Goal: Task Accomplishment & Management: Manage account settings

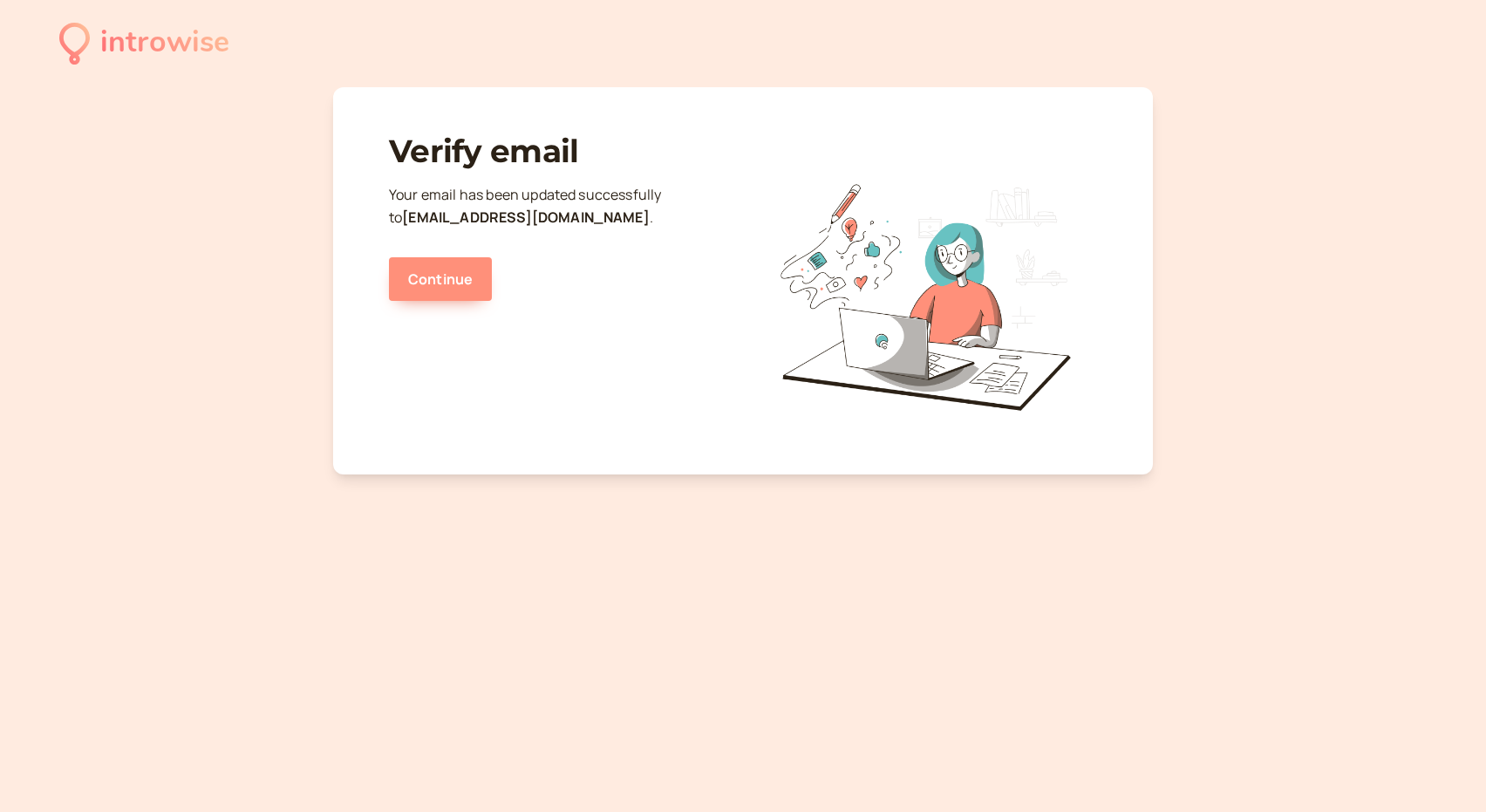
click at [465, 275] on link "Continue" at bounding box center [439, 279] width 103 height 44
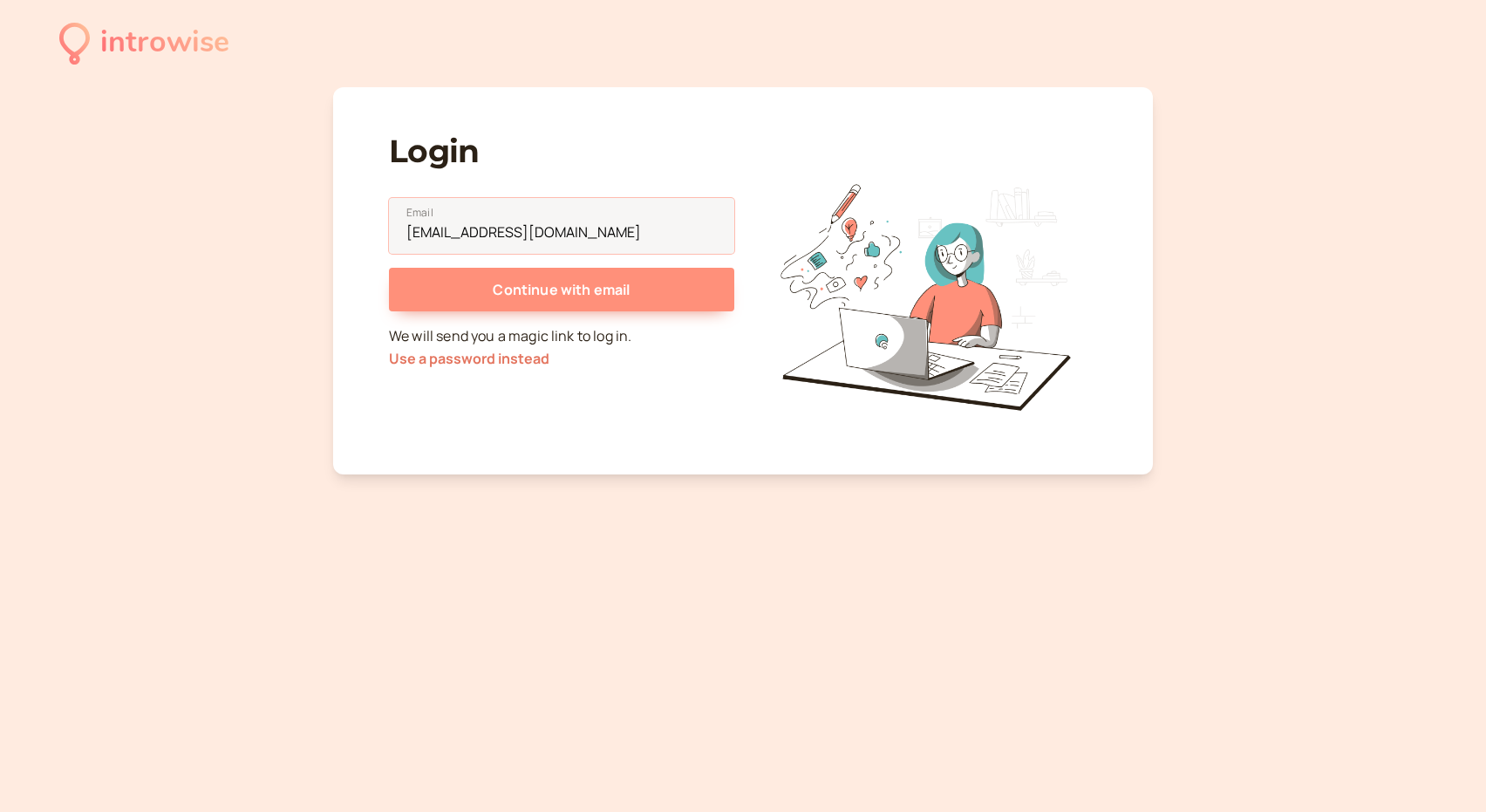
type input "gurumginc@gmail.com"
click at [561, 281] on span "Continue with email" at bounding box center [562, 290] width 137 height 20
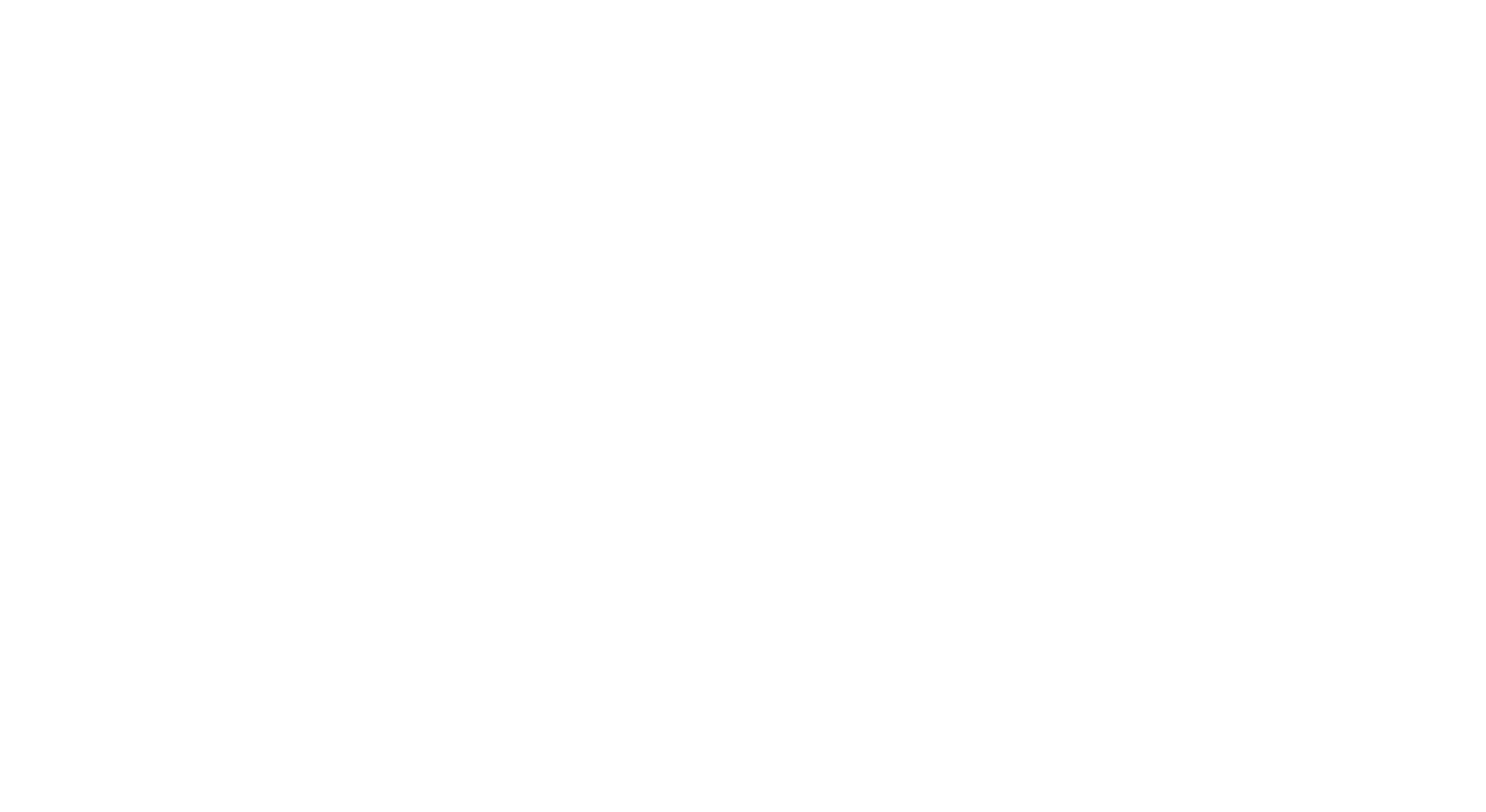
select select "America/New_York"
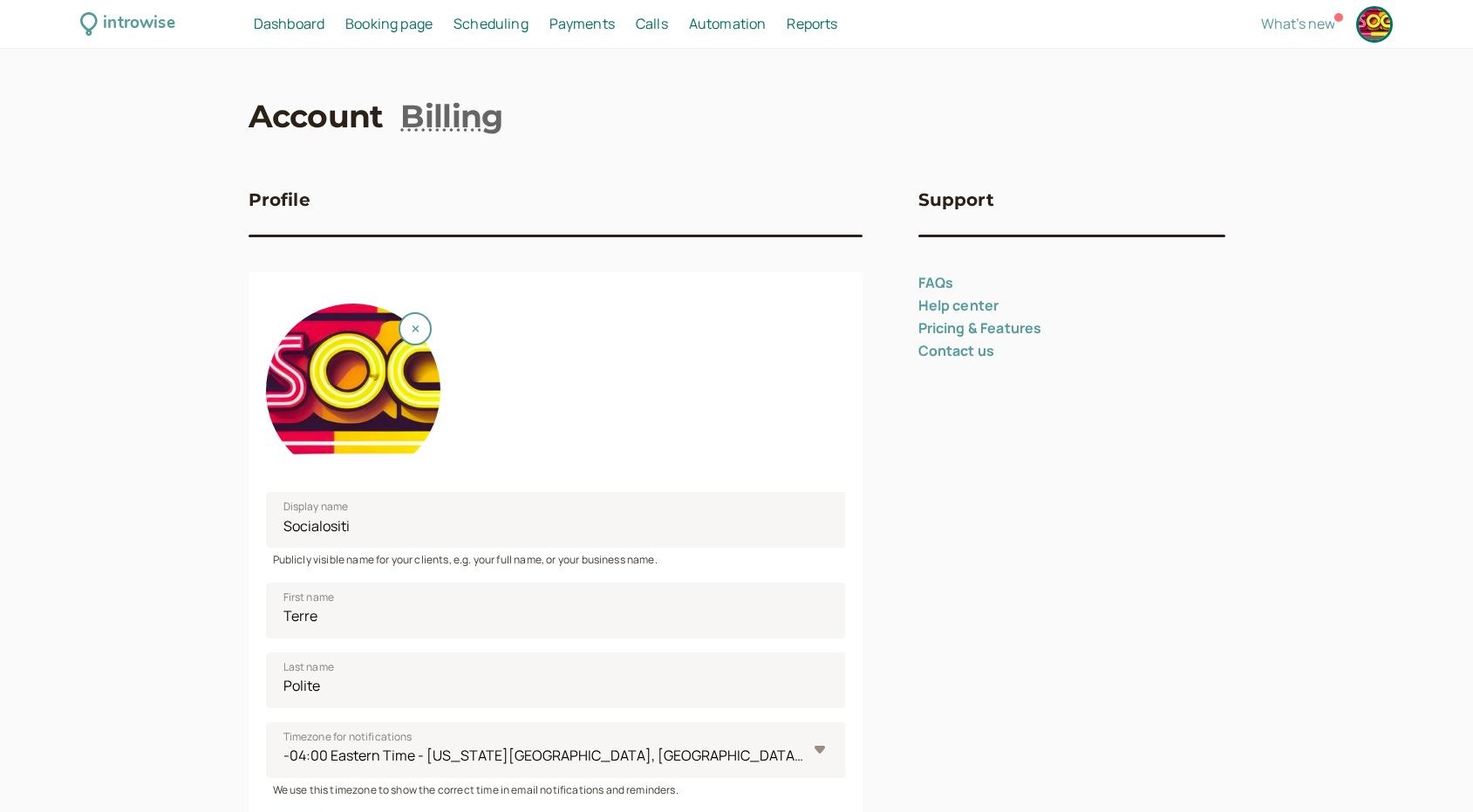
click at [643, 20] on span "Calls" at bounding box center [652, 23] width 32 height 20
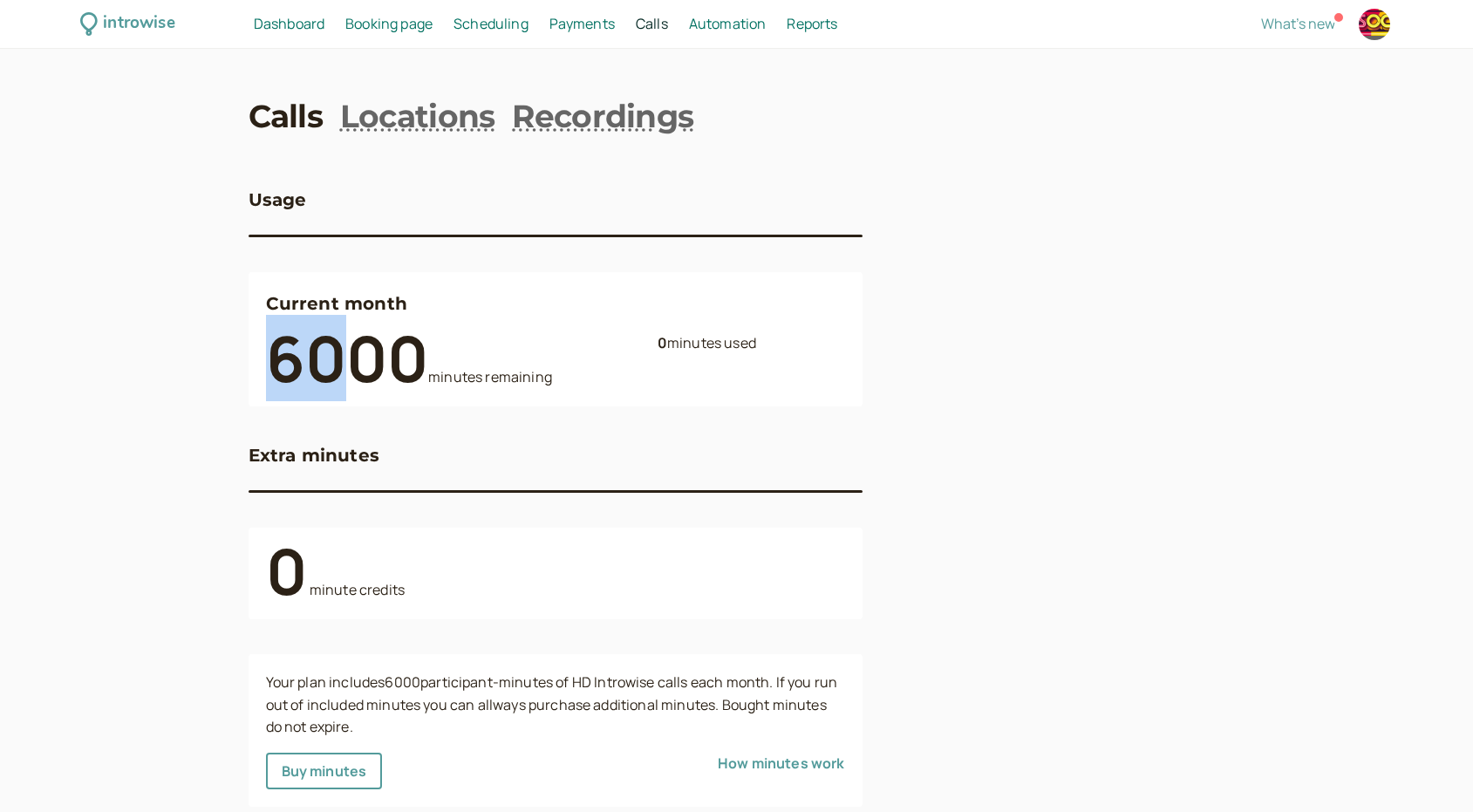
drag, startPoint x: 340, startPoint y: 352, endPoint x: 263, endPoint y: 348, distance: 77.1
click at [263, 348] on div "Current month 6000 minutes remaining 0 minutes used" at bounding box center [555, 338] width 614 height 133
click at [599, 23] on span "Payments" at bounding box center [581, 23] width 66 height 20
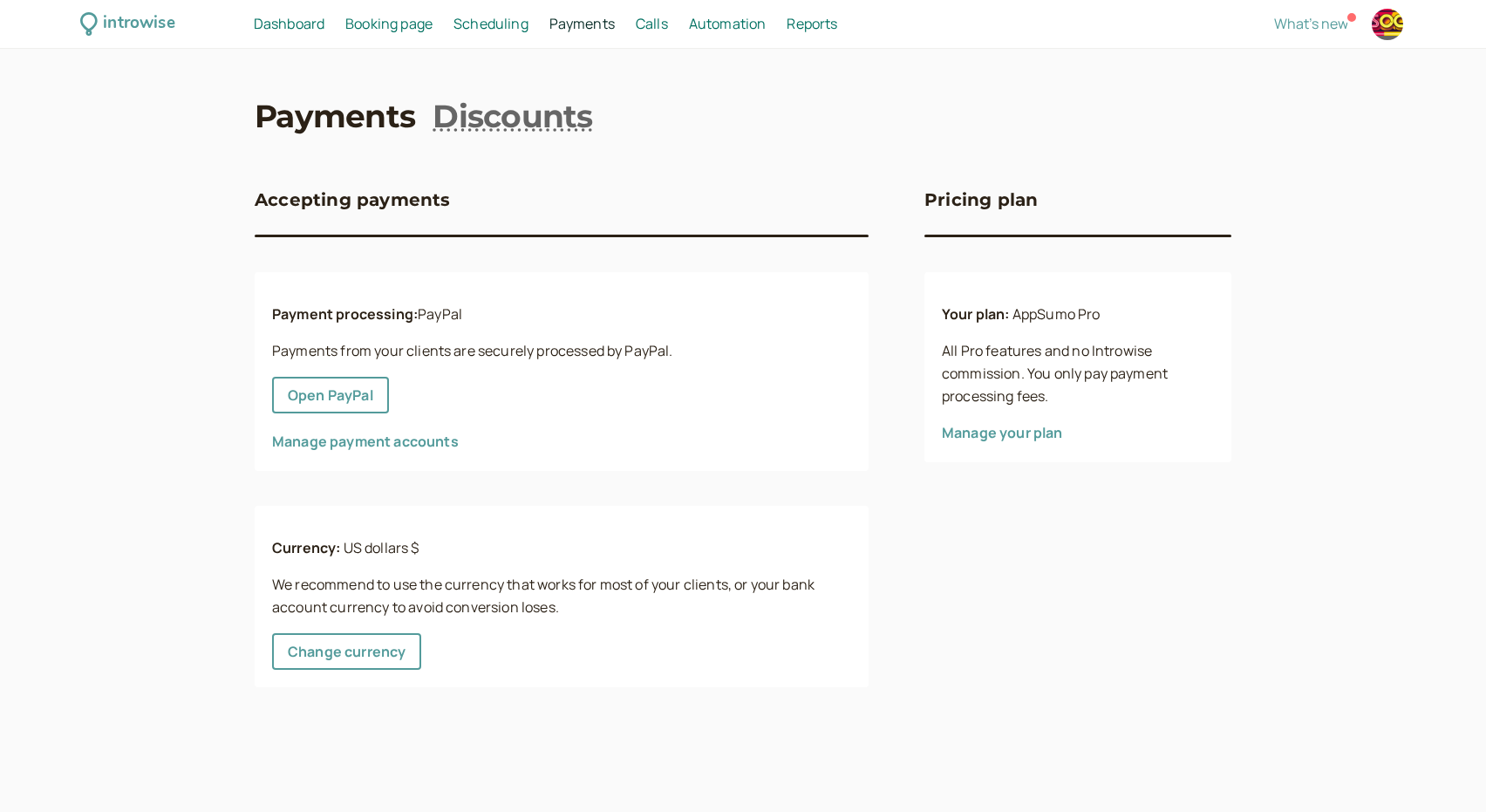
click at [717, 24] on span "Automation" at bounding box center [727, 23] width 77 height 20
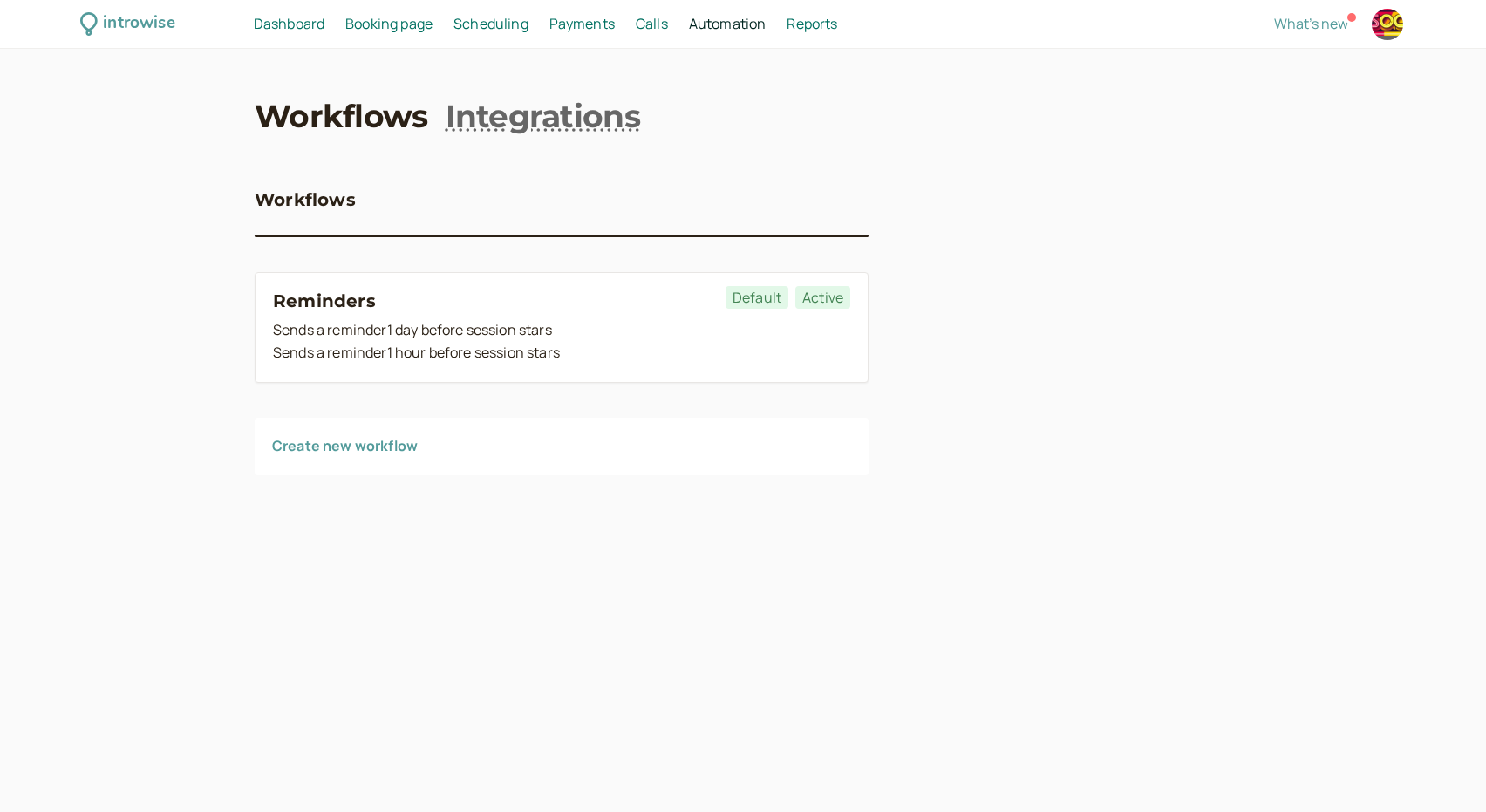
click at [151, 20] on div "introwise" at bounding box center [138, 24] width 71 height 27
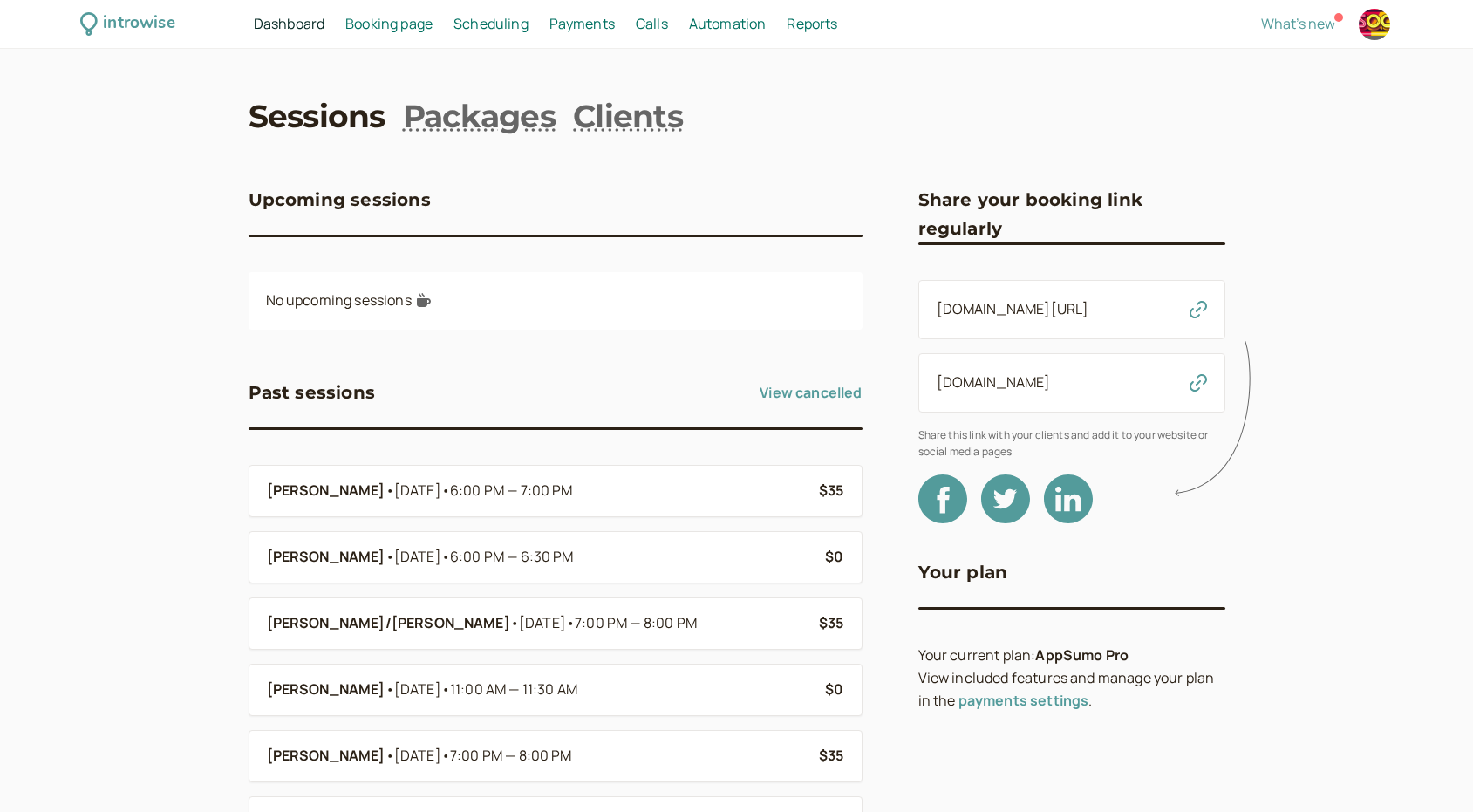
click at [309, 19] on span "Dashboard" at bounding box center [289, 23] width 70 height 20
click at [1383, 28] on div at bounding box center [1374, 24] width 31 height 31
select select "America/New_York"
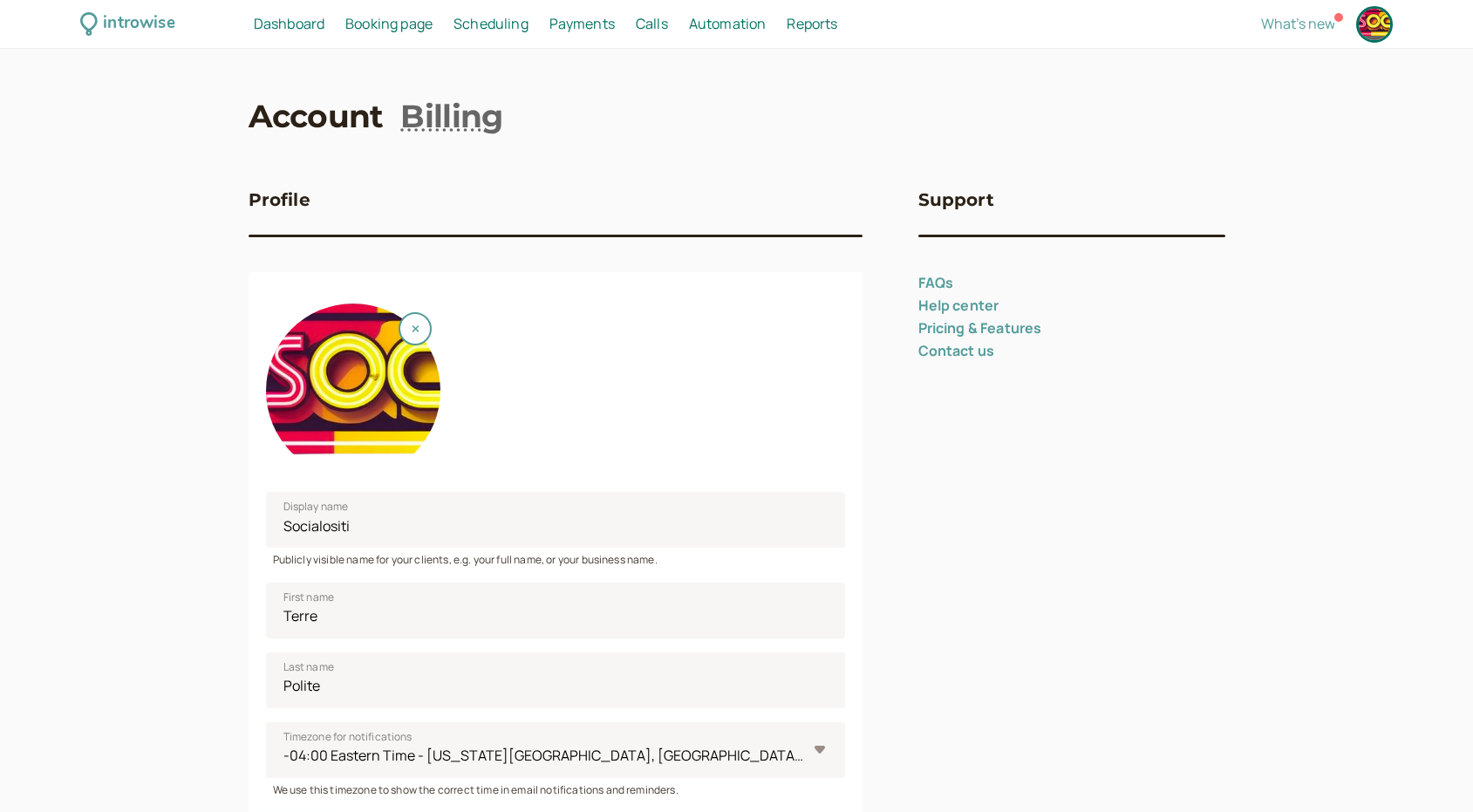
click at [392, 23] on span "Booking page" at bounding box center [389, 23] width 87 height 20
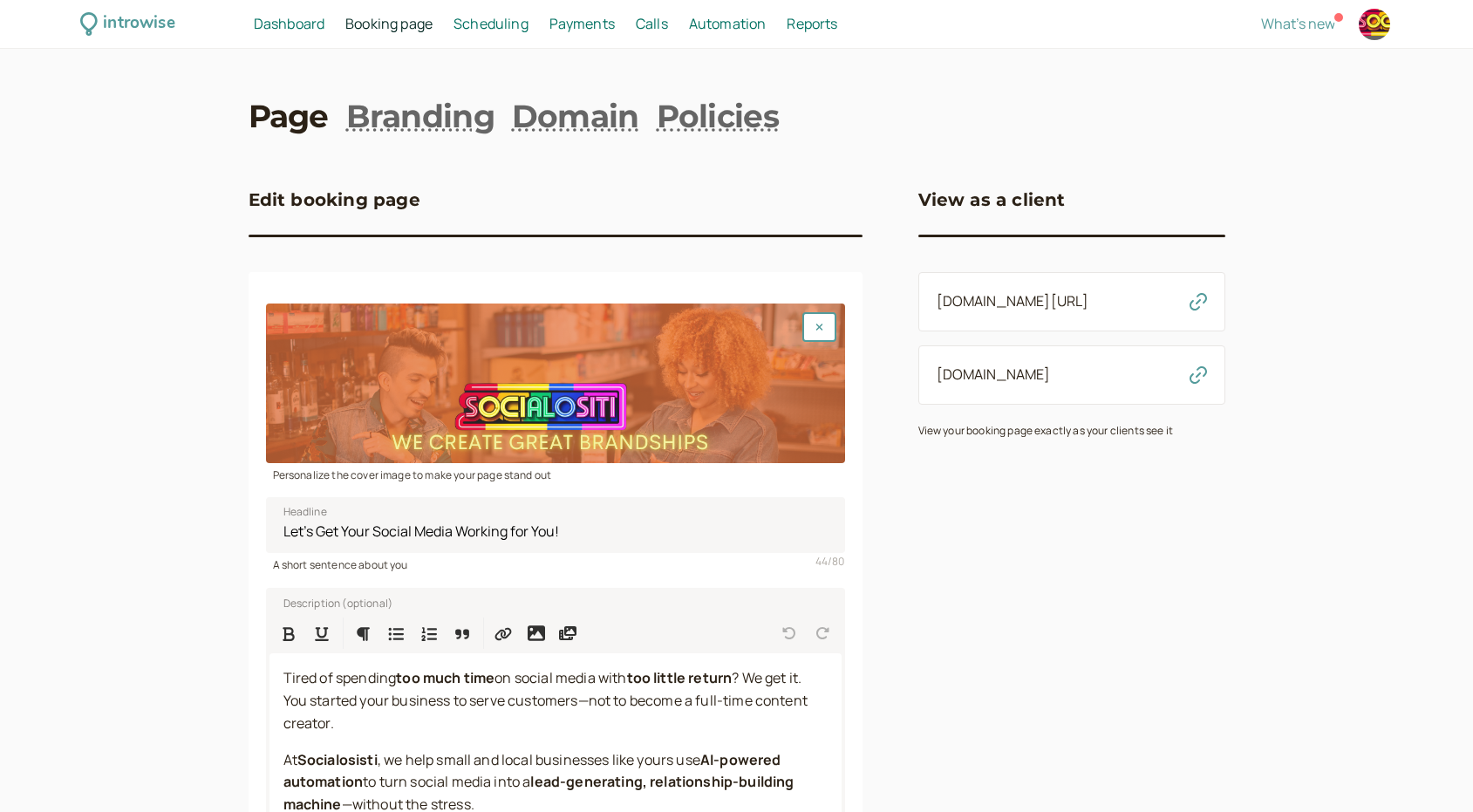
click at [1375, 25] on div at bounding box center [1374, 24] width 31 height 31
select select "America/New_York"
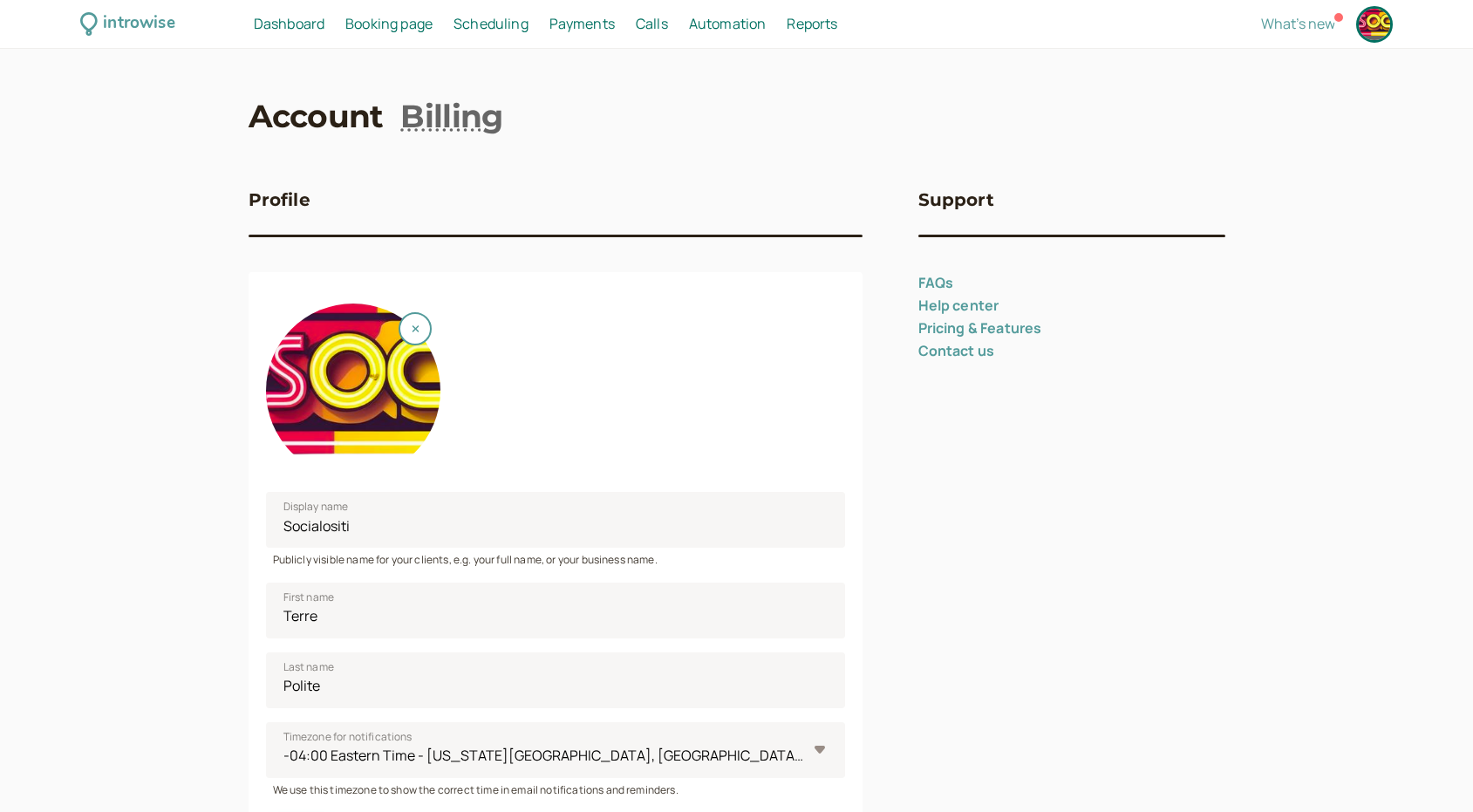
click at [965, 328] on link "Pricing & Features" at bounding box center [980, 328] width 124 height 20
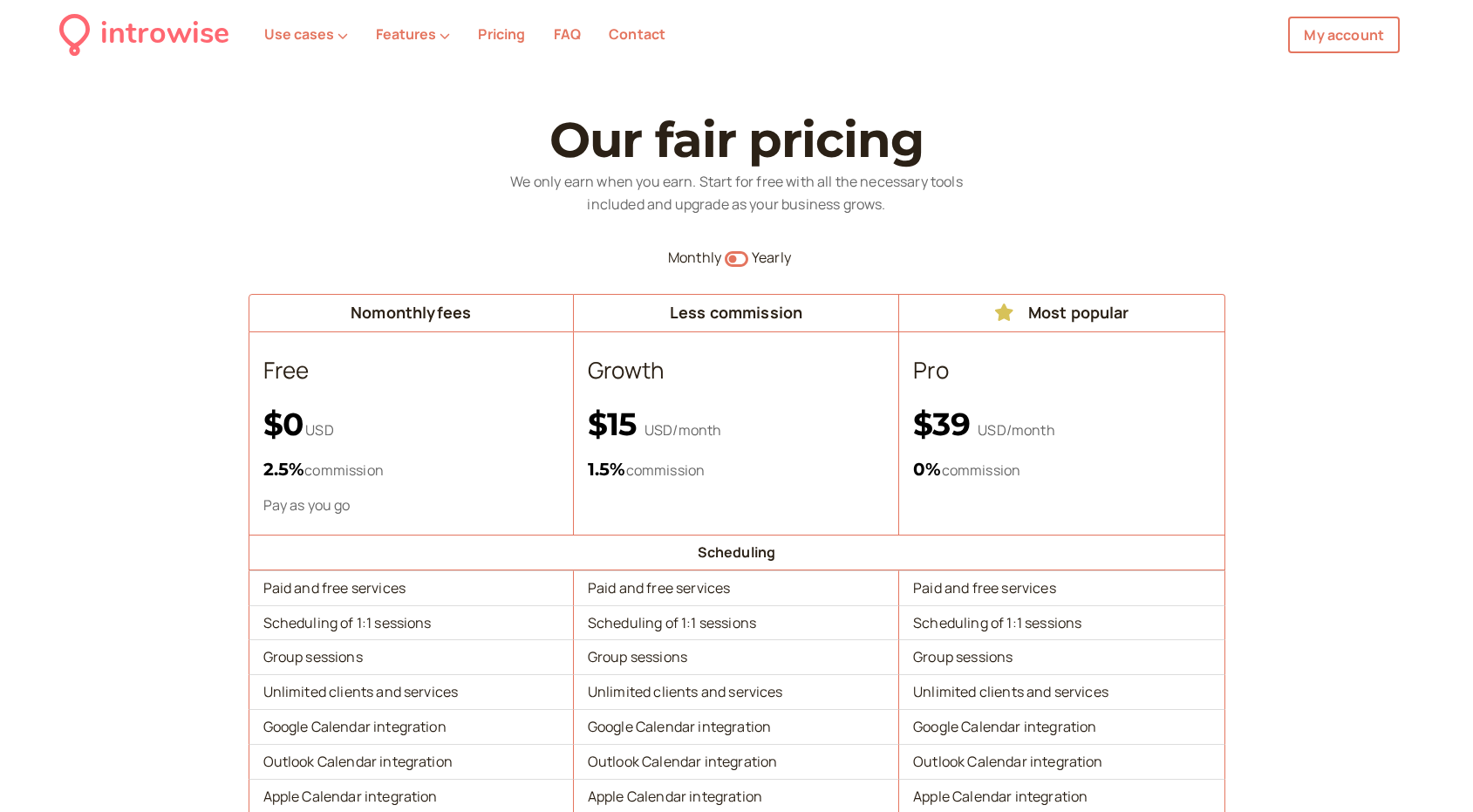
select select "America/New_York"
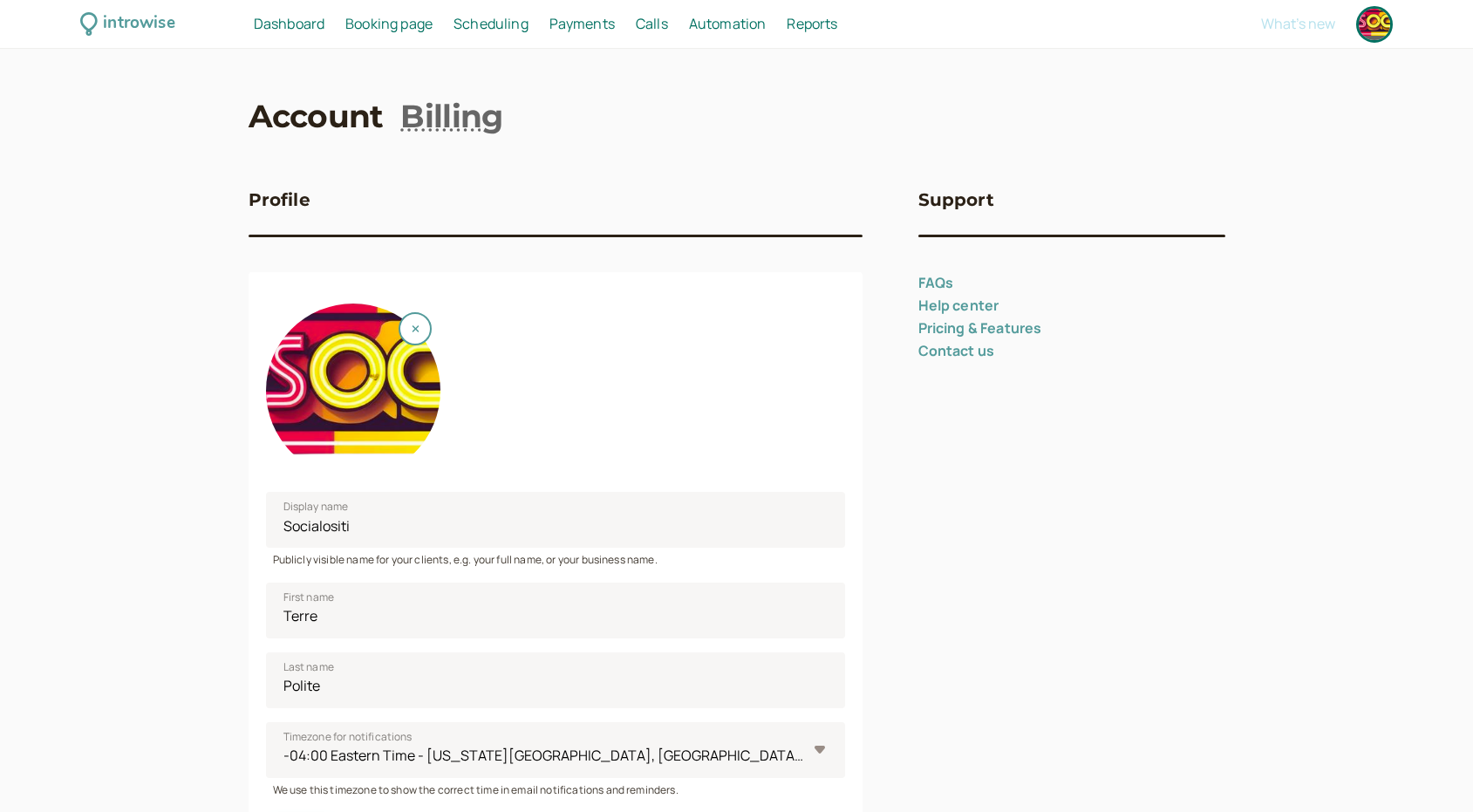
click at [277, 23] on span "Dashboard" at bounding box center [289, 23] width 70 height 20
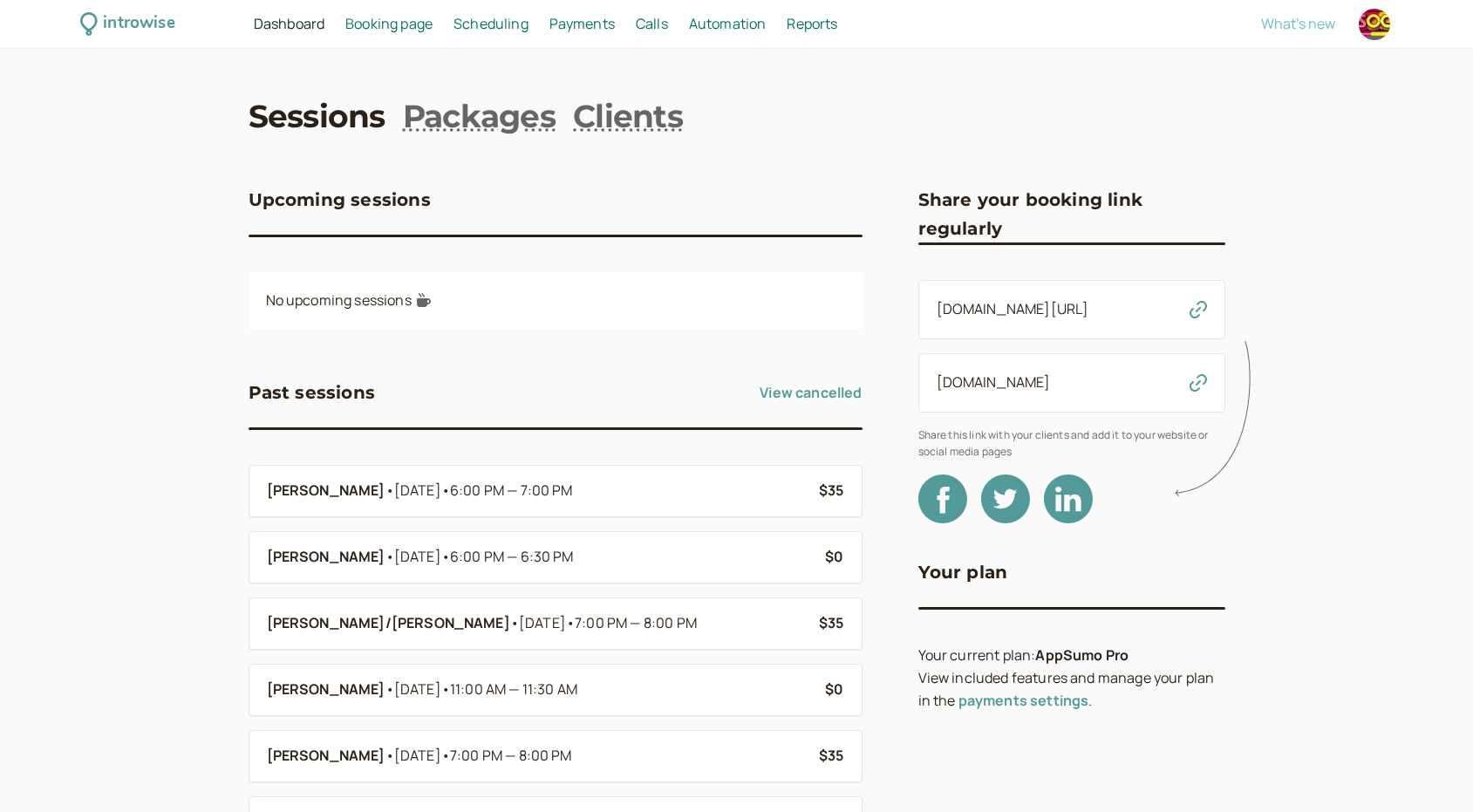
click at [1313, 24] on span "What's new" at bounding box center [1299, 23] width 74 height 20
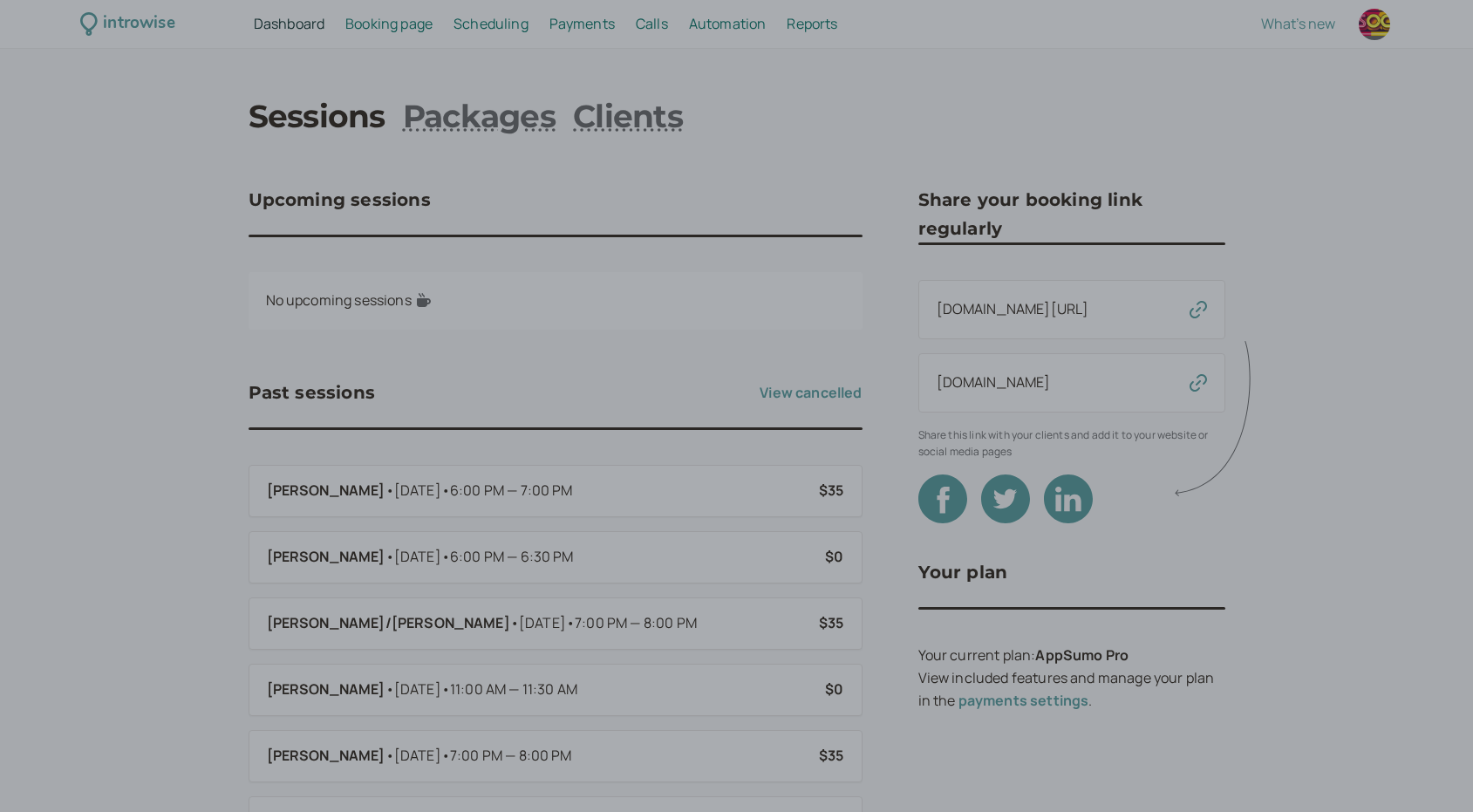
click at [992, 67] on div at bounding box center [736, 406] width 1473 height 812
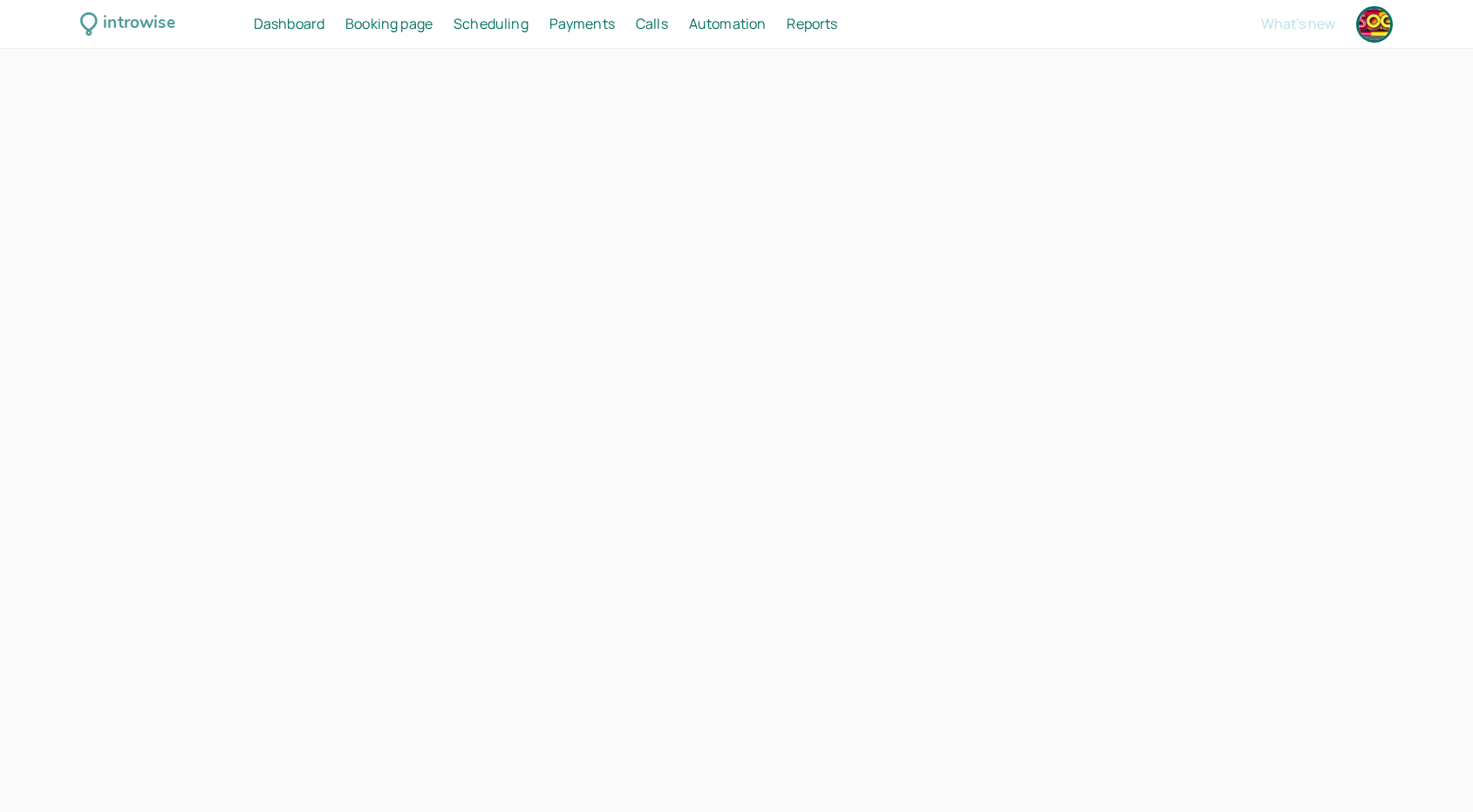
select select "America/New_York"
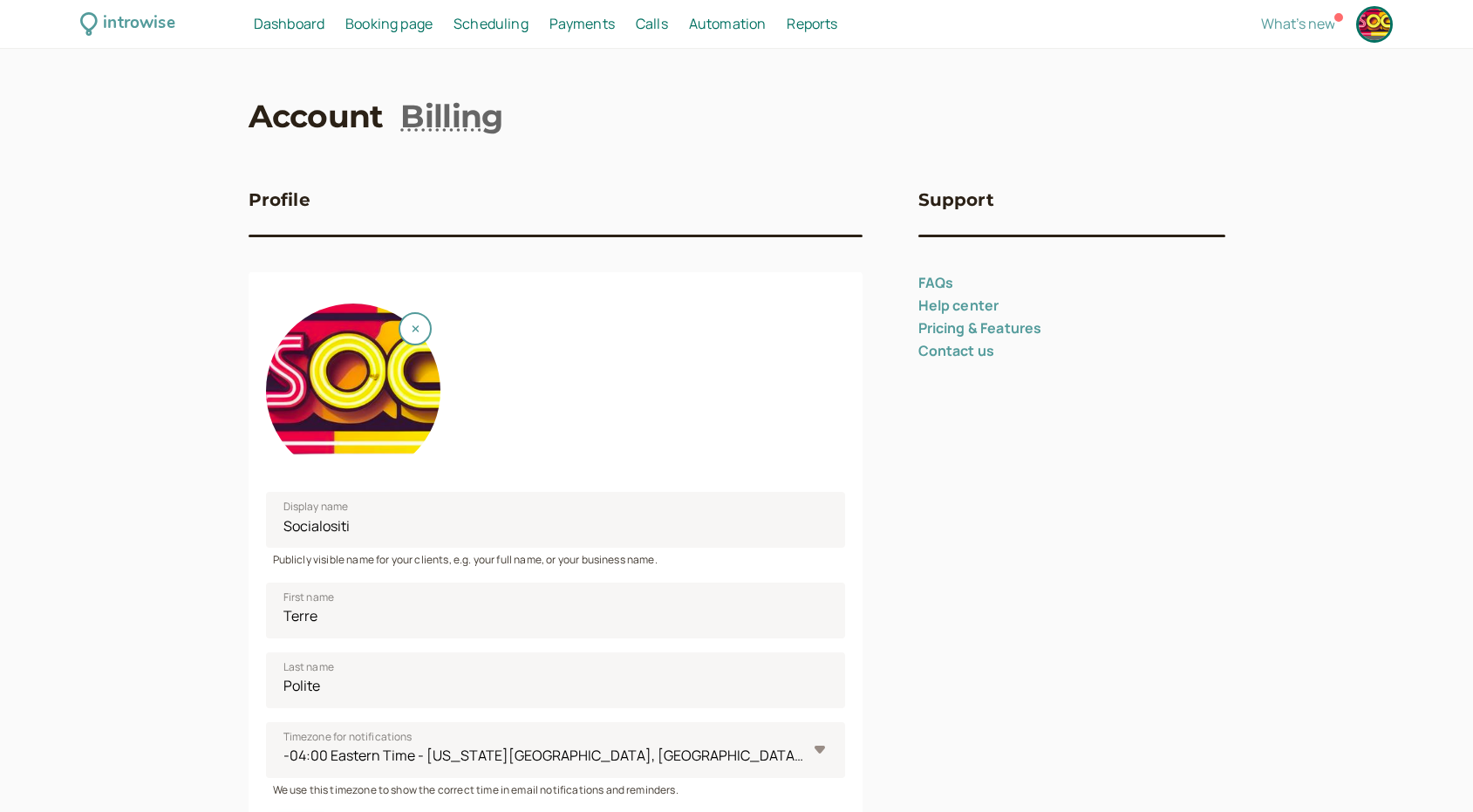
click at [391, 23] on span "Booking page" at bounding box center [389, 23] width 87 height 20
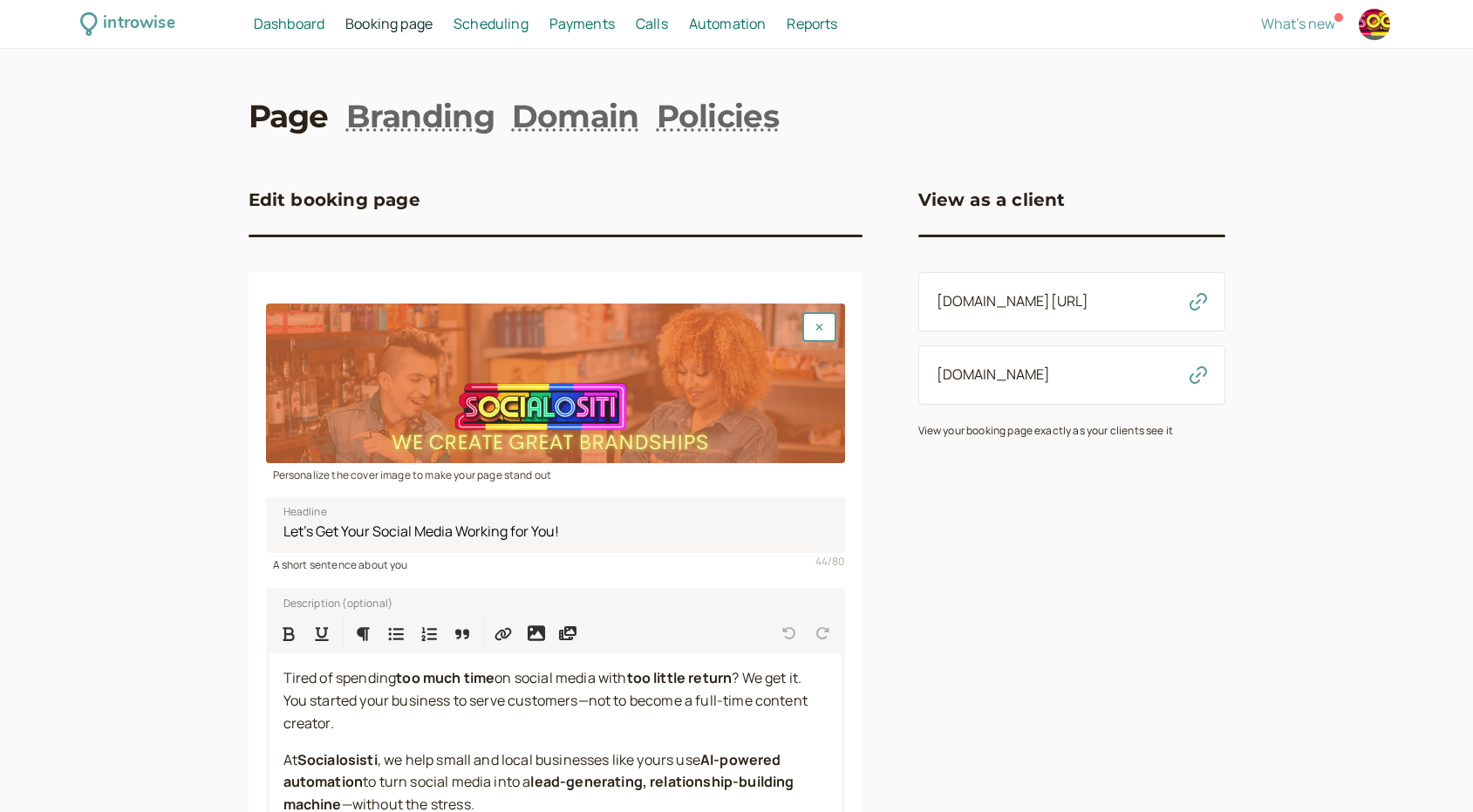
click at [575, 20] on span "Payments" at bounding box center [581, 23] width 66 height 20
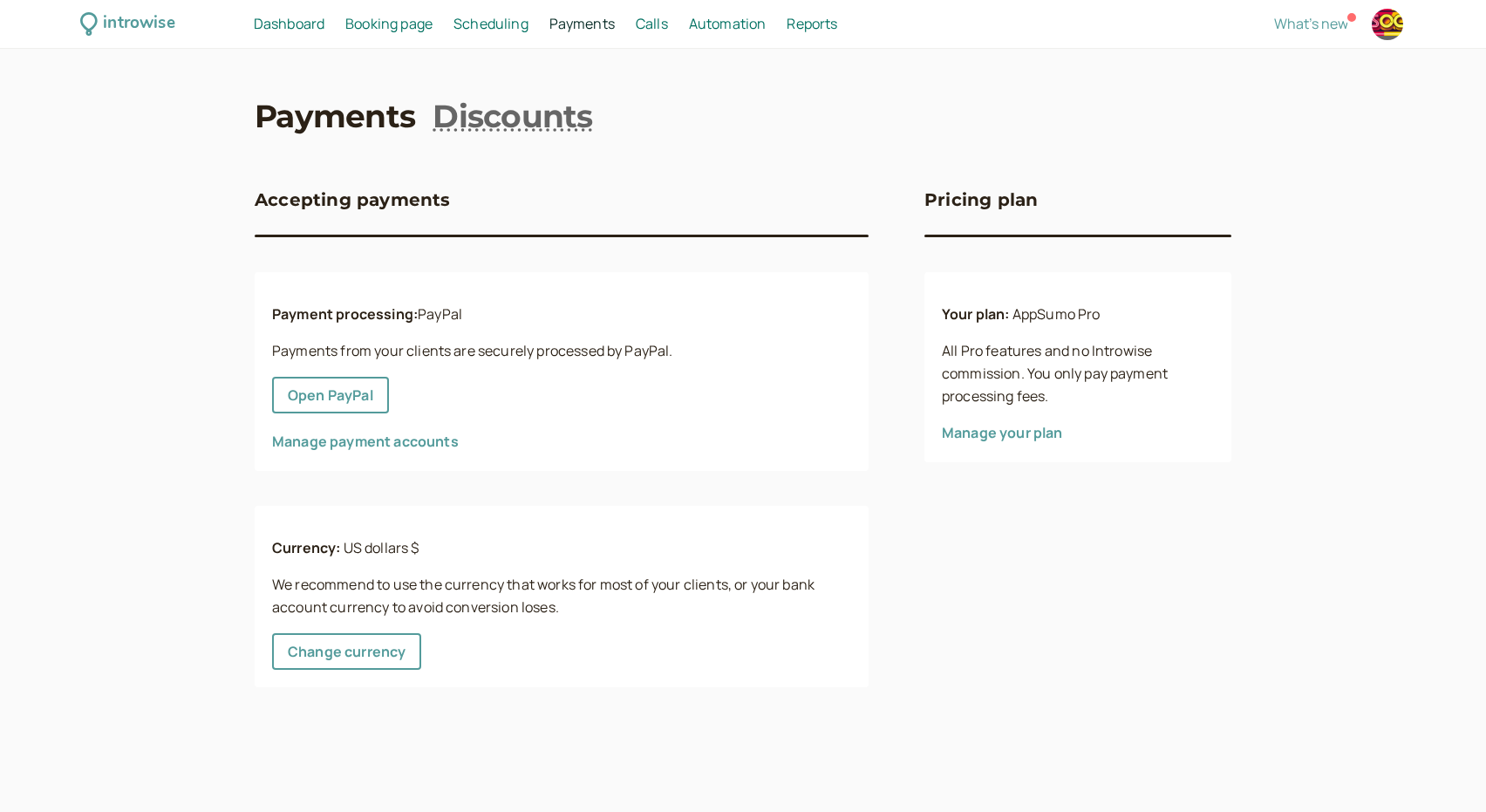
click at [371, 429] on div "Payment processing: PayPal Payments from your clients are securely processed by…" at bounding box center [561, 371] width 613 height 199
click at [373, 436] on link "Manage payment accounts" at bounding box center [365, 441] width 187 height 20
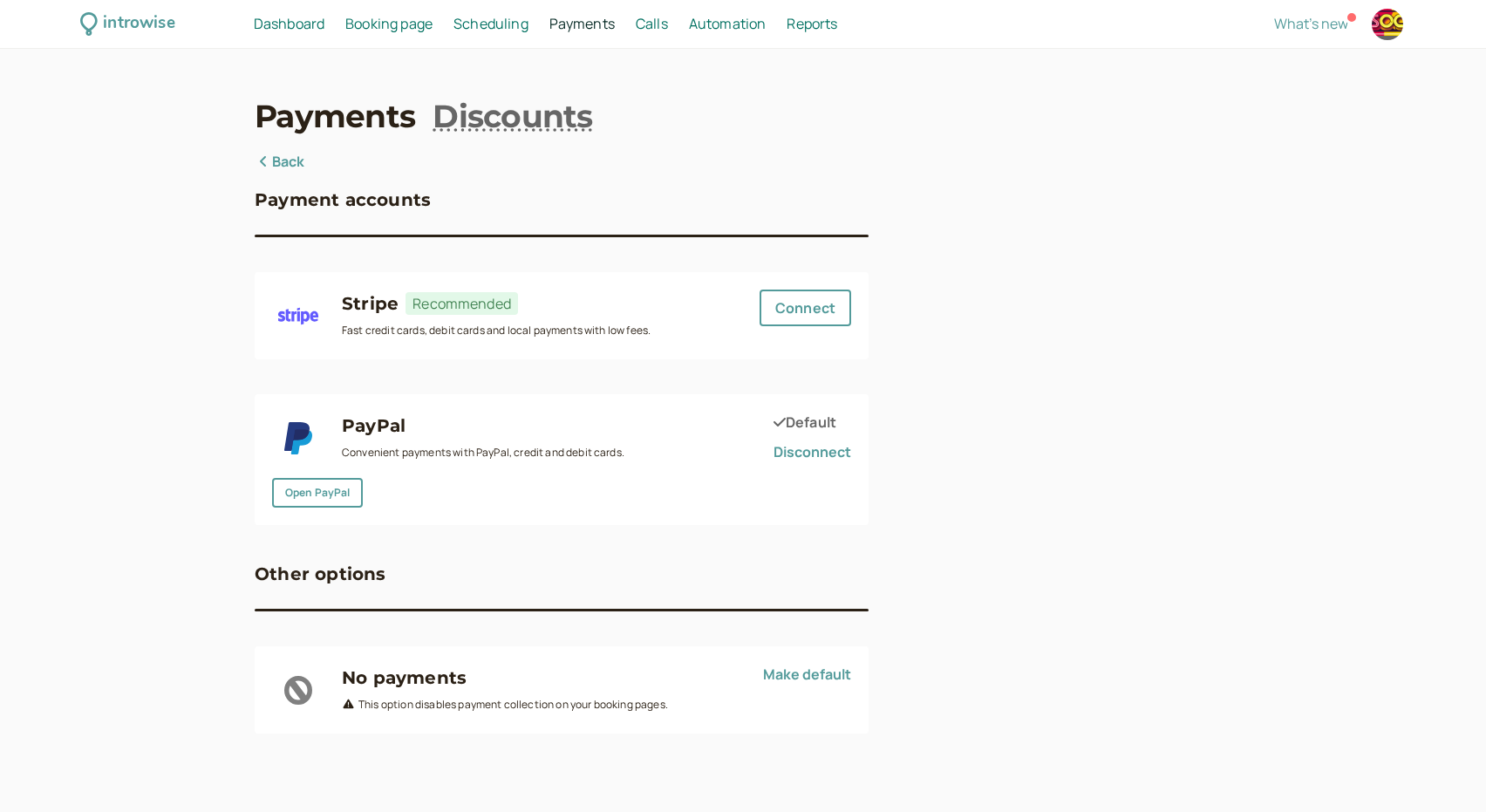
click at [271, 155] on icon at bounding box center [263, 161] width 18 height 14
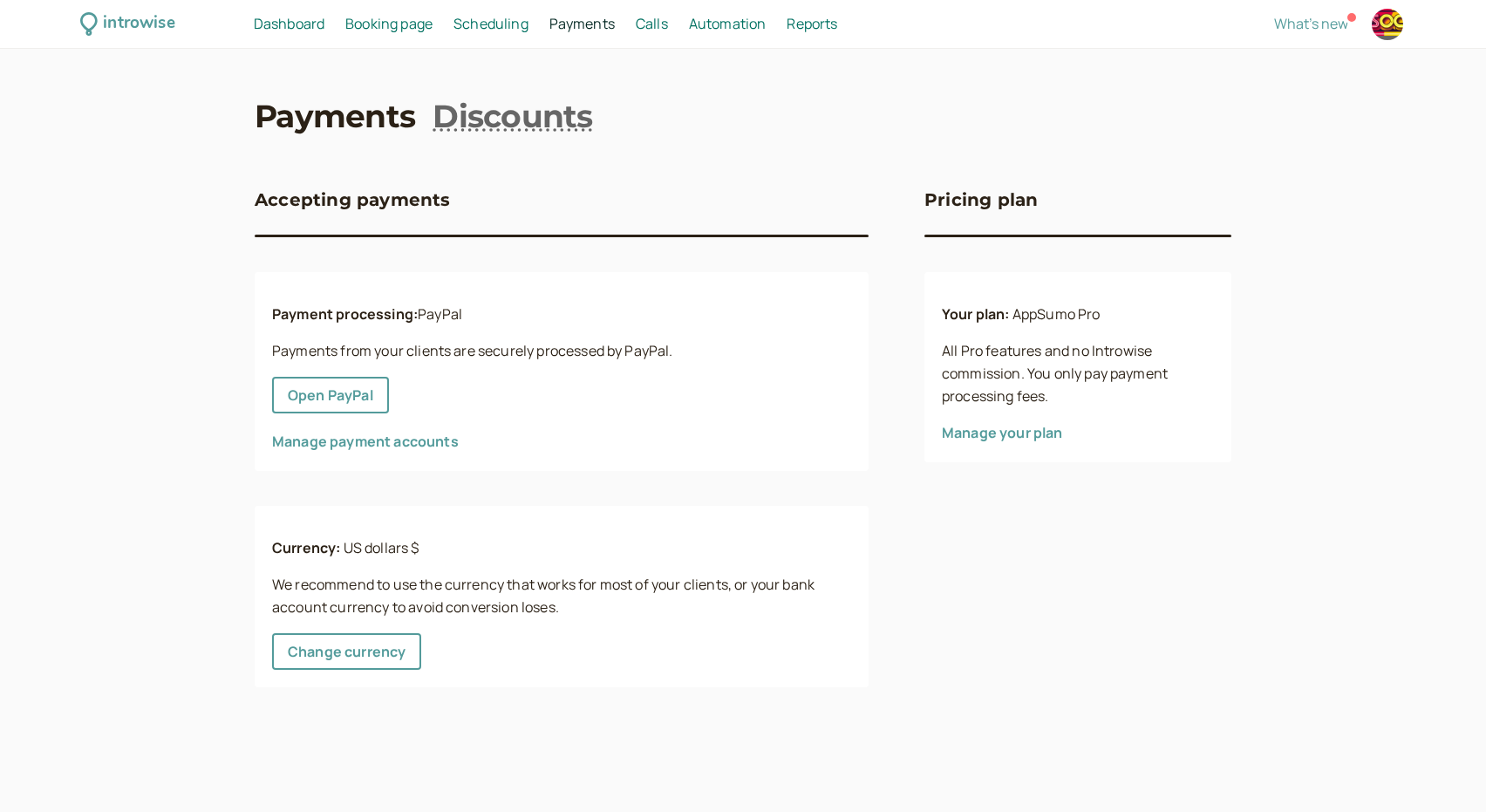
click at [289, 23] on span "Dashboard" at bounding box center [289, 23] width 70 height 20
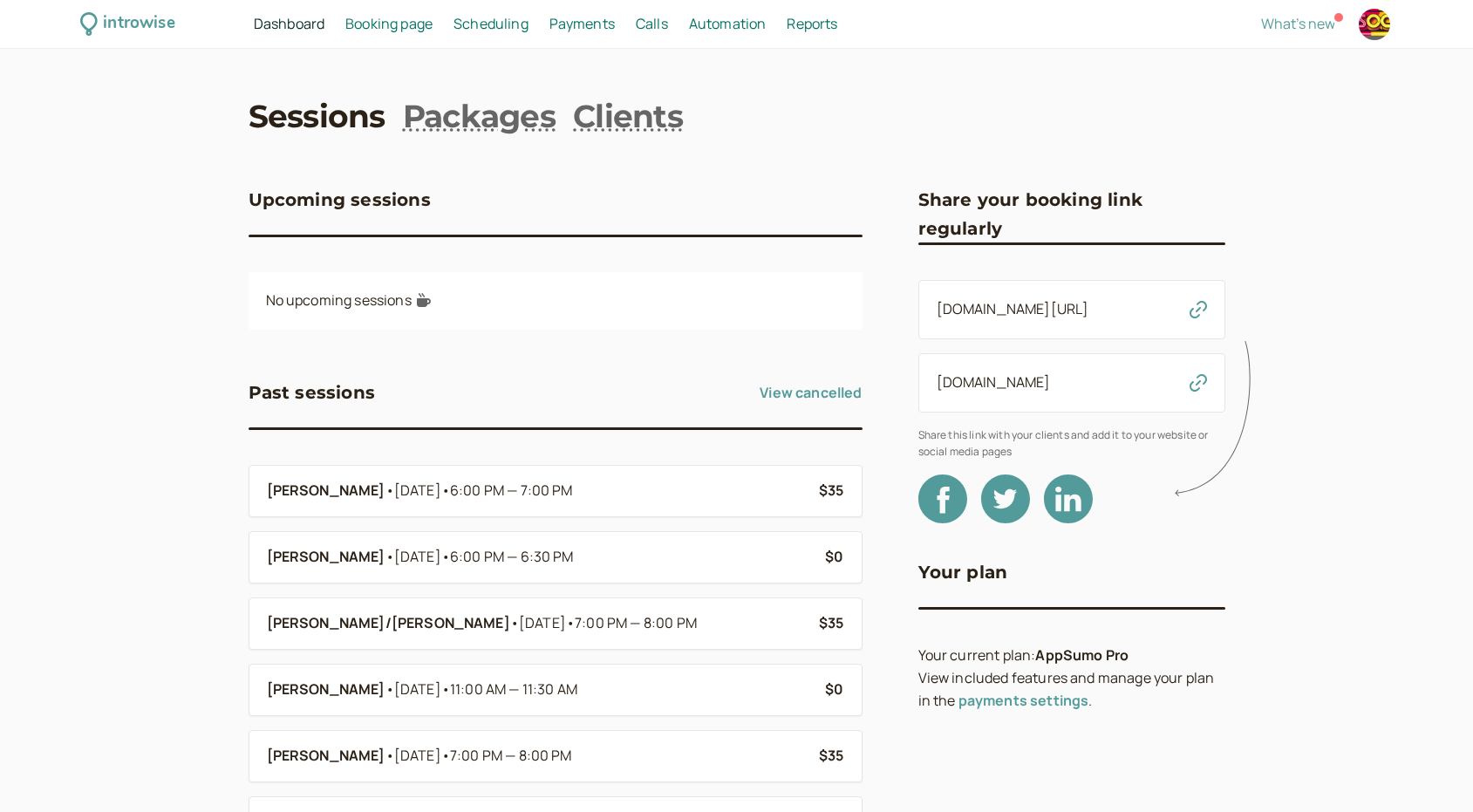
drag, startPoint x: 293, startPoint y: 23, endPoint x: 416, endPoint y: 47, distance: 125.3
click at [294, 23] on span "Dashboard" at bounding box center [289, 23] width 70 height 20
click at [141, 20] on div "introwise" at bounding box center [138, 24] width 71 height 27
click at [306, 23] on span "Dashboard" at bounding box center [289, 23] width 70 height 20
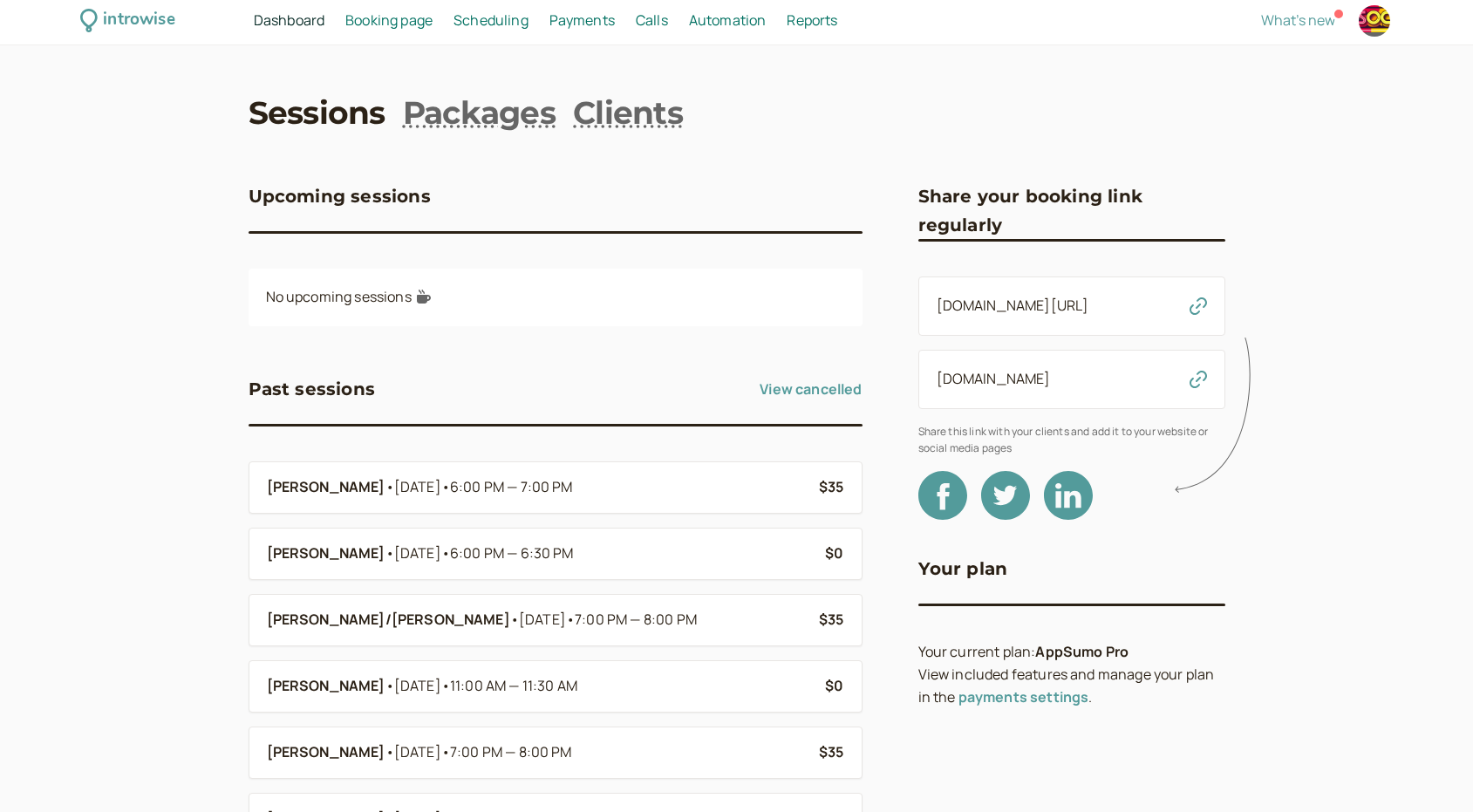
click at [1051, 374] on link "book.socialositi.com" at bounding box center [993, 379] width 115 height 20
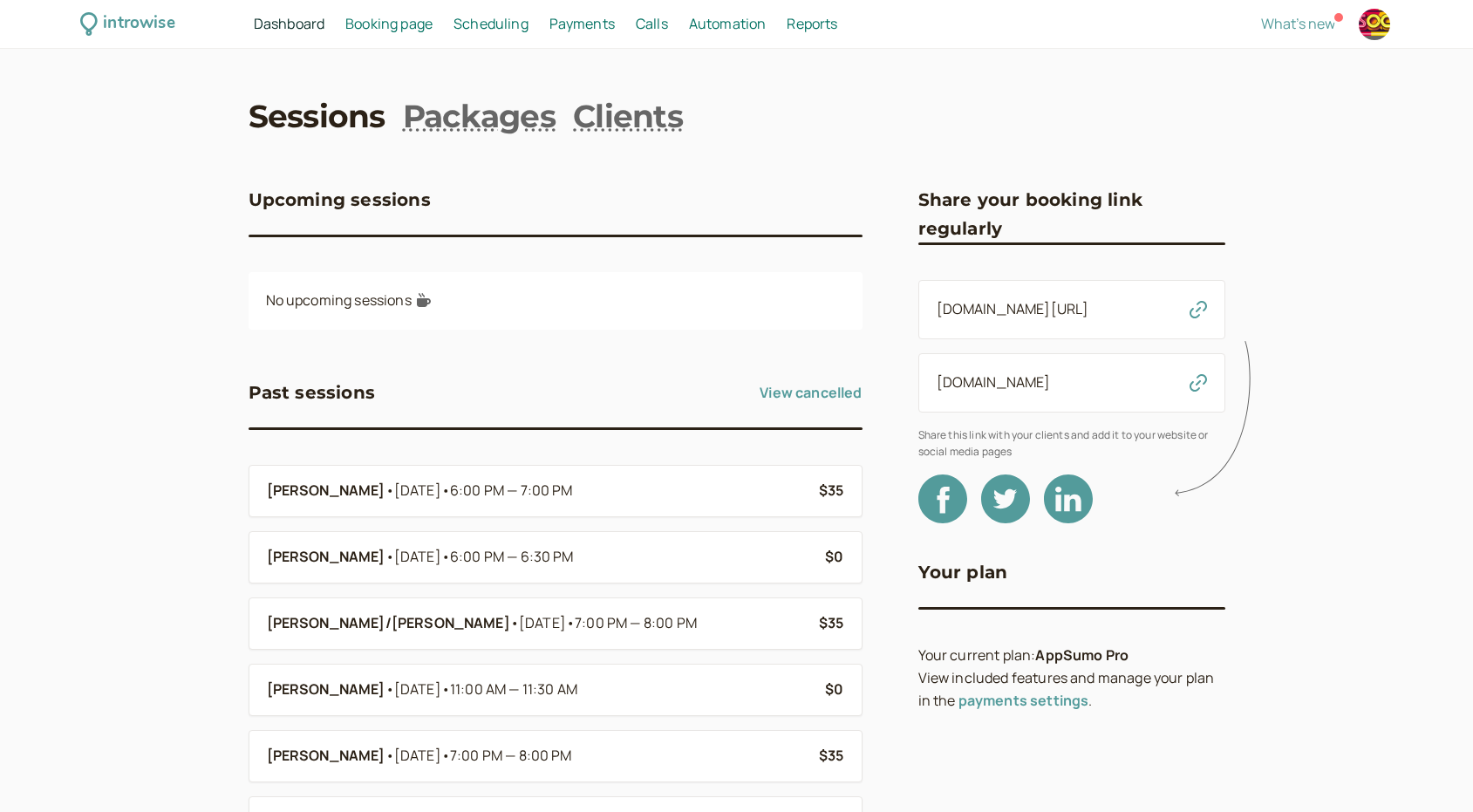
click at [285, 20] on span "Dashboard" at bounding box center [289, 23] width 70 height 20
click at [381, 23] on span "Booking page" at bounding box center [389, 23] width 87 height 20
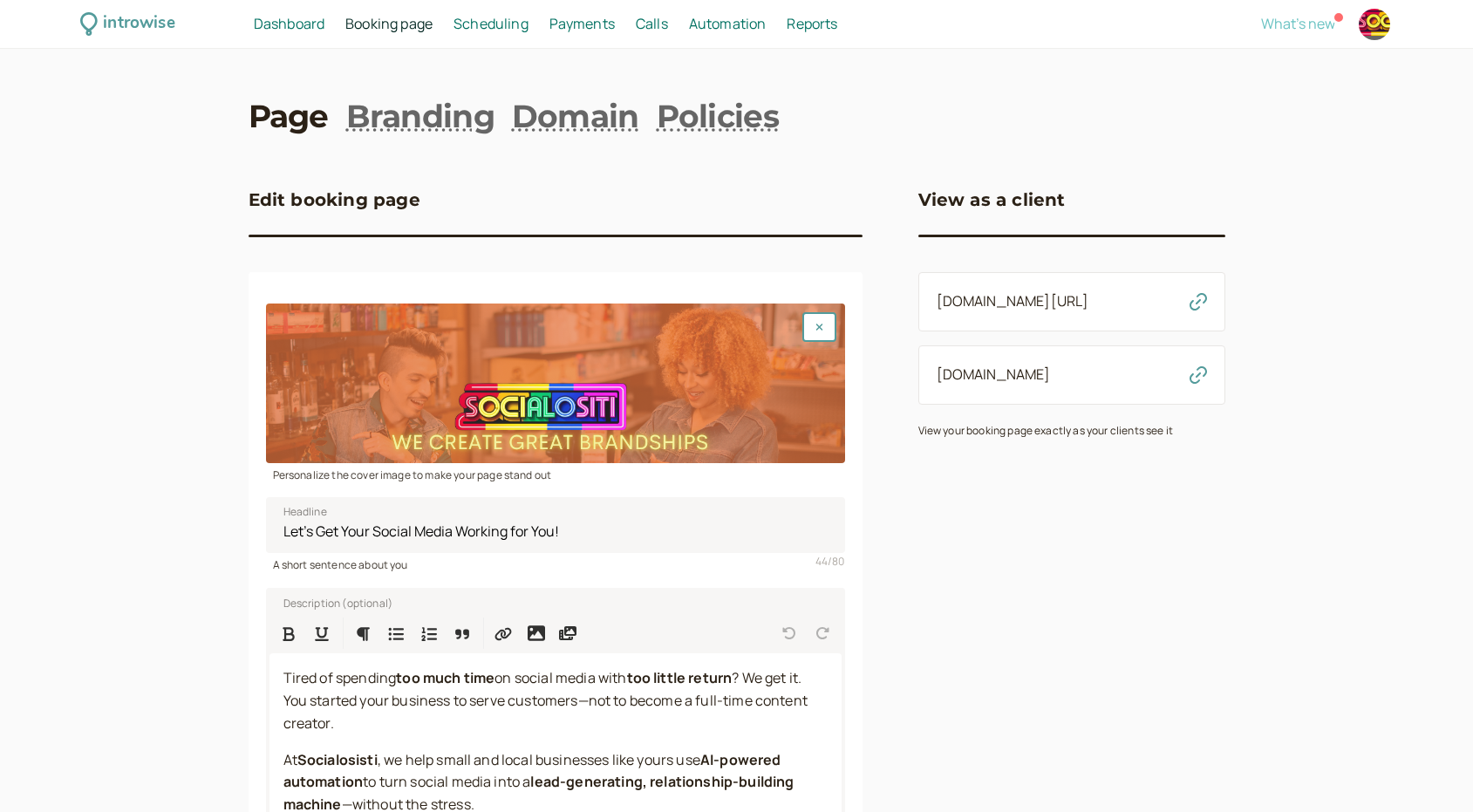
click at [1313, 21] on span "What's new" at bounding box center [1299, 23] width 74 height 20
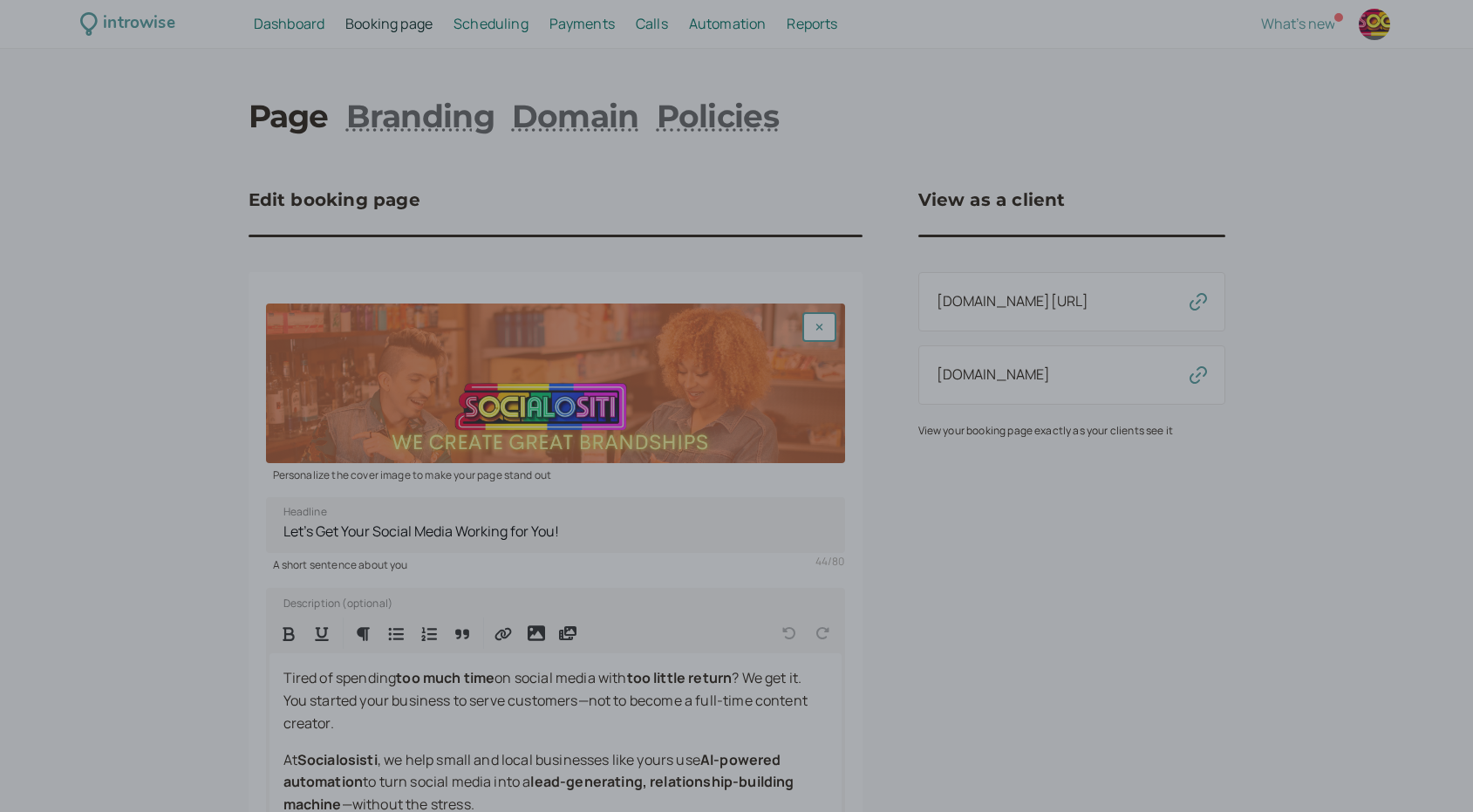
drag, startPoint x: 988, startPoint y: 84, endPoint x: 993, endPoint y: 92, distance: 9.4
click at [991, 92] on div at bounding box center [736, 406] width 1473 height 812
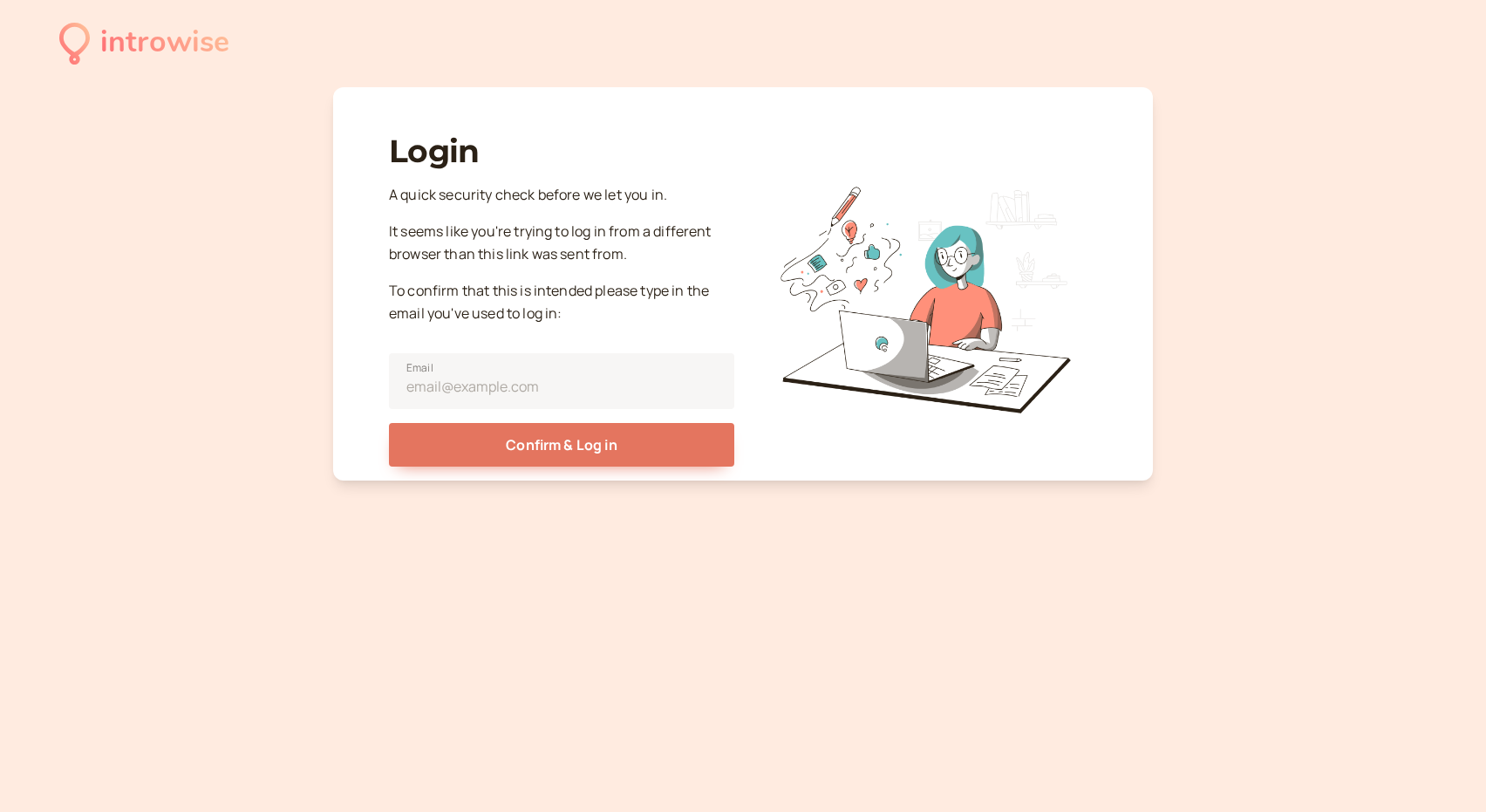
click at [265, 277] on div "introwise Login A quick security check before we let you in. It seems like you'…" at bounding box center [743, 406] width 1486 height 812
